Goal: Communication & Community: Answer question/provide support

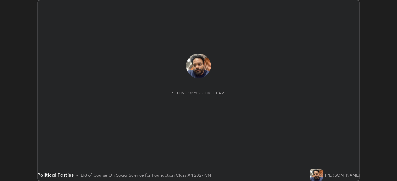
scroll to position [181, 396]
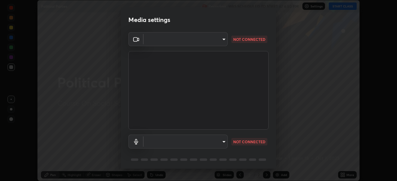
type input "5402053dac797fbd6203b9055fefd71c8703e877445e1219393e3e645ba4b0f2"
type input "58e30863a1a06e434524506800ed545cfc1b42f17f55073e6d07e7442c164023"
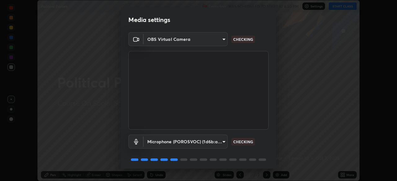
scroll to position [22, 0]
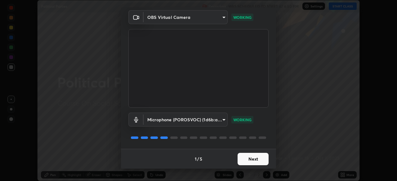
click at [255, 159] on button "Next" at bounding box center [252, 159] width 31 height 12
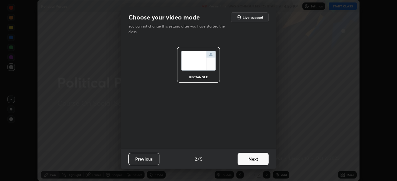
scroll to position [0, 0]
click at [257, 158] on button "Next" at bounding box center [252, 159] width 31 height 12
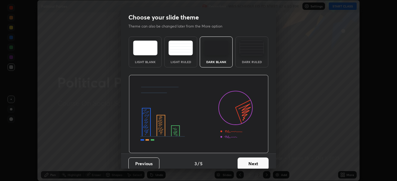
click at [257, 161] on button "Next" at bounding box center [252, 164] width 31 height 12
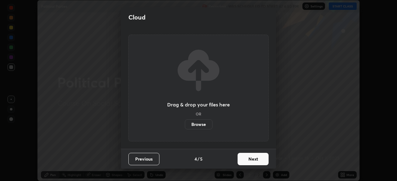
click at [254, 157] on button "Next" at bounding box center [252, 159] width 31 height 12
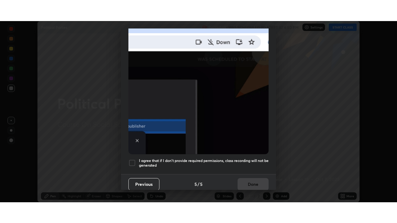
scroll to position [148, 0]
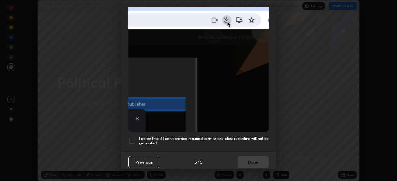
click at [237, 136] on h5 "I agree that if I don't provide required permissions, class recording will not …" at bounding box center [204, 141] width 130 height 10
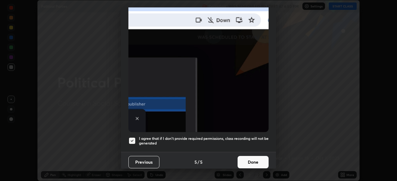
click at [250, 158] on button "Done" at bounding box center [252, 162] width 31 height 12
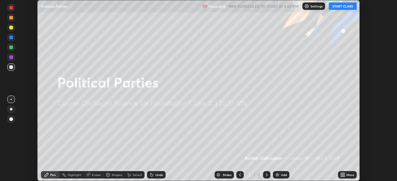
click at [334, 7] on button "START CLASS" at bounding box center [343, 5] width 28 height 7
click at [342, 175] on icon at bounding box center [342, 175] width 5 height 5
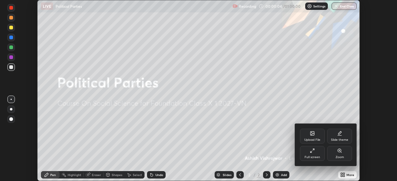
click at [307, 153] on div "Full screen" at bounding box center [312, 153] width 25 height 15
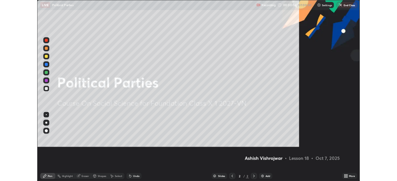
scroll to position [223, 397]
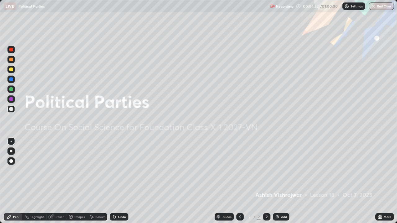
click at [283, 181] on div "Add" at bounding box center [284, 216] width 6 height 3
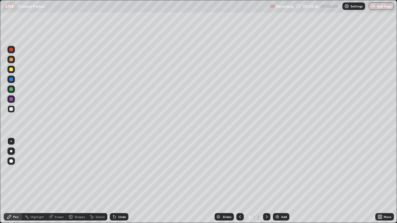
click at [55, 181] on div "Eraser" at bounding box center [56, 216] width 20 height 7
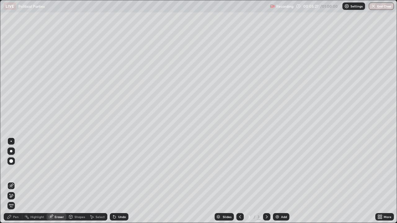
click at [11, 181] on span "Erase all" at bounding box center [11, 206] width 7 height 4
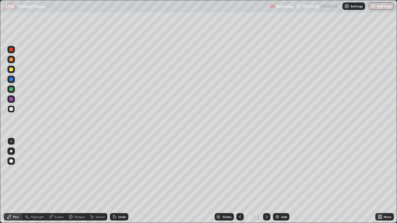
click at [10, 181] on icon at bounding box center [9, 216] width 5 height 5
click at [50, 181] on icon at bounding box center [50, 216] width 5 height 5
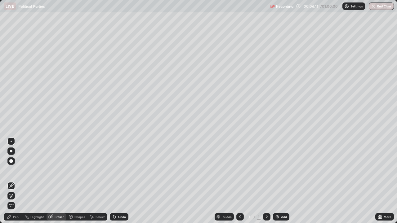
click at [12, 181] on div "Pen" at bounding box center [13, 216] width 19 height 7
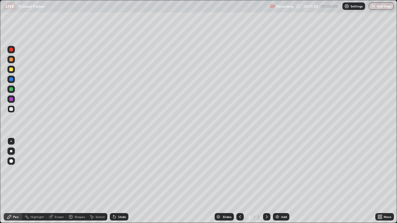
click at [278, 181] on img at bounding box center [277, 216] width 5 height 5
click at [280, 181] on div "Add" at bounding box center [281, 216] width 16 height 7
click at [29, 181] on icon at bounding box center [26, 216] width 5 height 5
click at [14, 181] on div "Pen" at bounding box center [16, 216] width 6 height 3
click at [38, 181] on div "Highlight" at bounding box center [34, 216] width 24 height 7
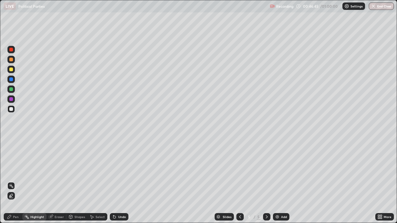
click at [19, 181] on div "Pen" at bounding box center [13, 216] width 19 height 7
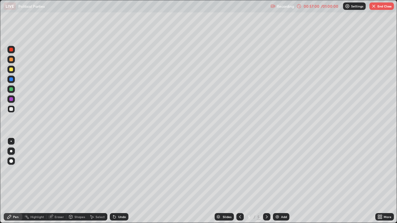
click at [379, 6] on button "End Class" at bounding box center [381, 5] width 24 height 7
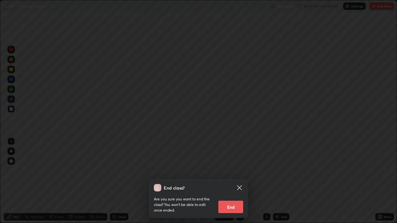
click at [239, 181] on button "End" at bounding box center [230, 207] width 25 height 12
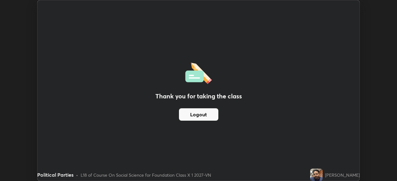
scroll to position [30814, 30598]
